Goal: Navigation & Orientation: Find specific page/section

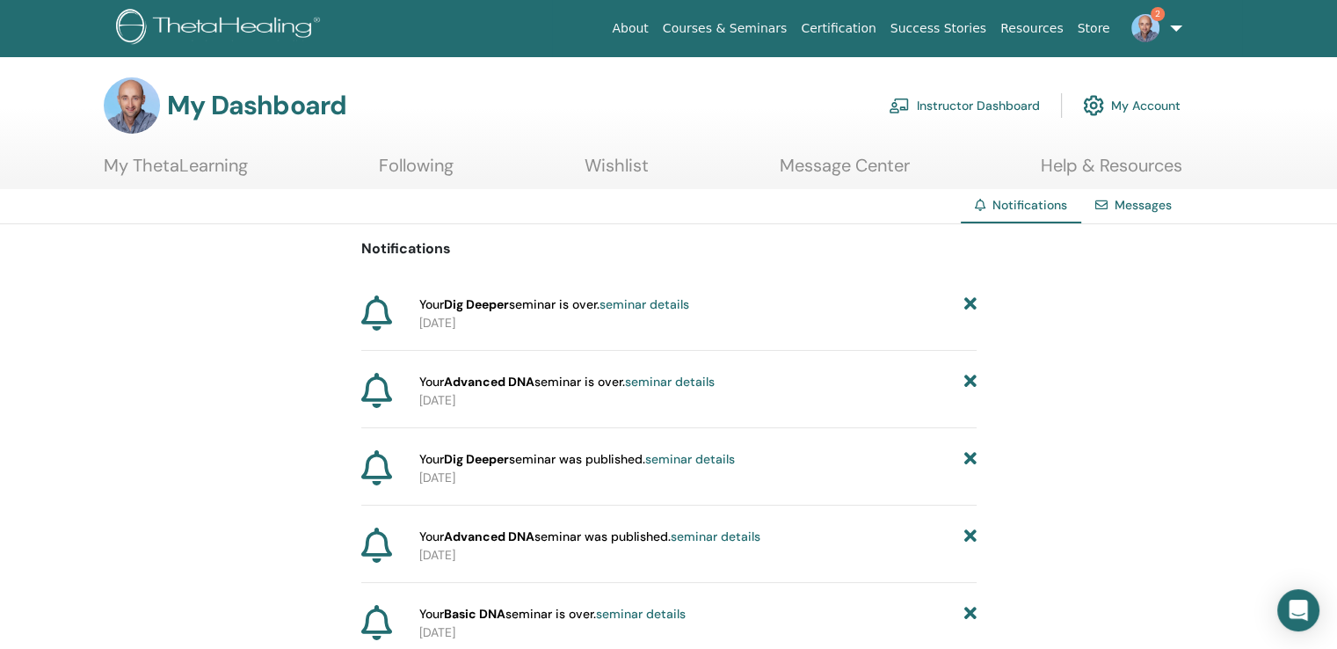
click at [961, 105] on link "Instructor Dashboard" at bounding box center [964, 105] width 151 height 39
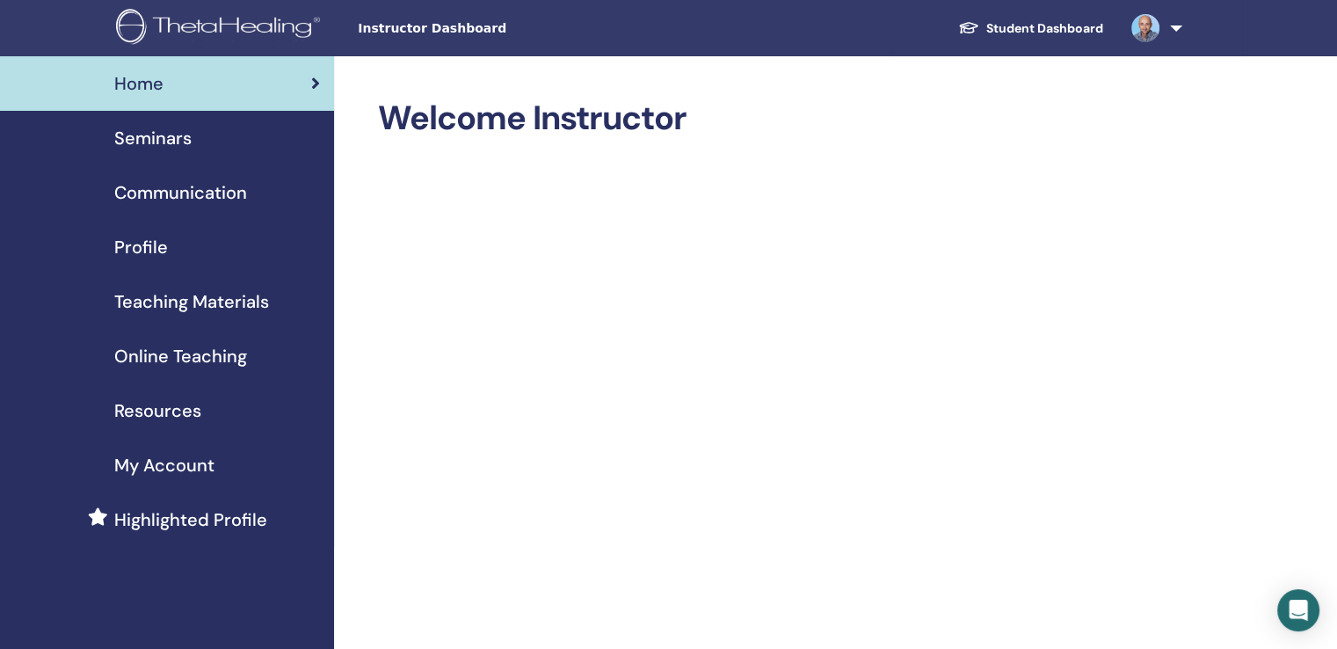
click at [172, 409] on span "Resources" at bounding box center [157, 410] width 87 height 26
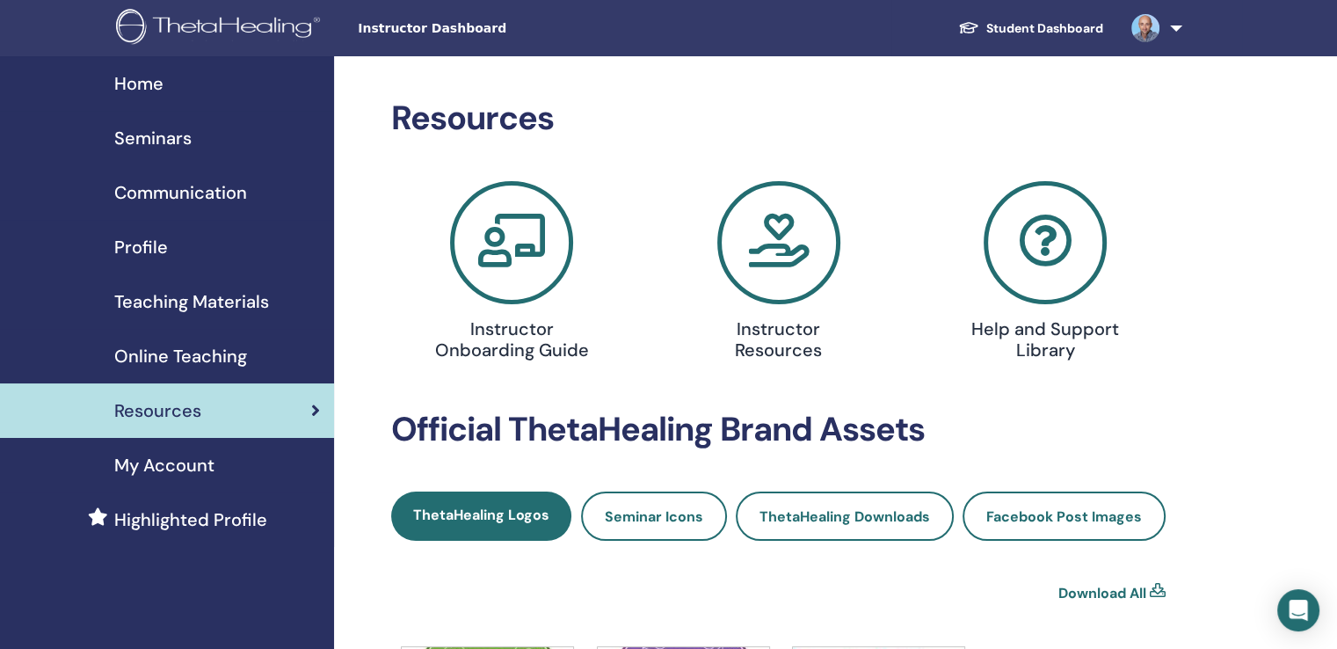
click at [780, 229] on icon at bounding box center [778, 242] width 123 height 123
click at [268, 31] on img at bounding box center [221, 29] width 210 height 40
